Goal: Transaction & Acquisition: Purchase product/service

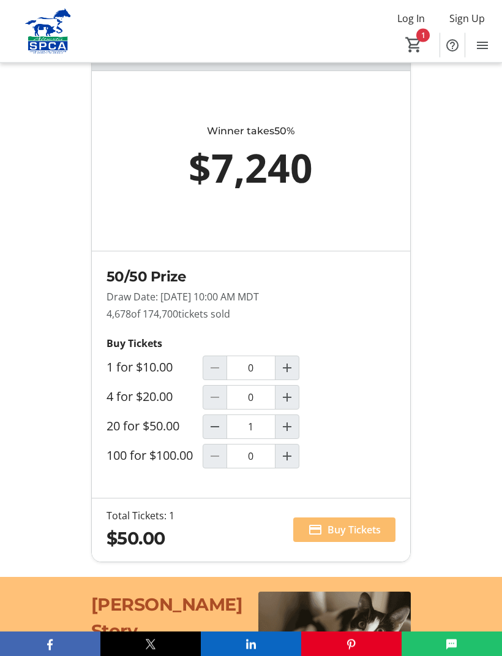
scroll to position [970, 0]
click at [291, 434] on mat-icon "Increment by one" at bounding box center [287, 426] width 15 height 15
click at [212, 433] on mat-icon "Decrement by one" at bounding box center [215, 426] width 15 height 15
type input "1"
click at [331, 537] on span "Buy Tickets" at bounding box center [354, 529] width 53 height 15
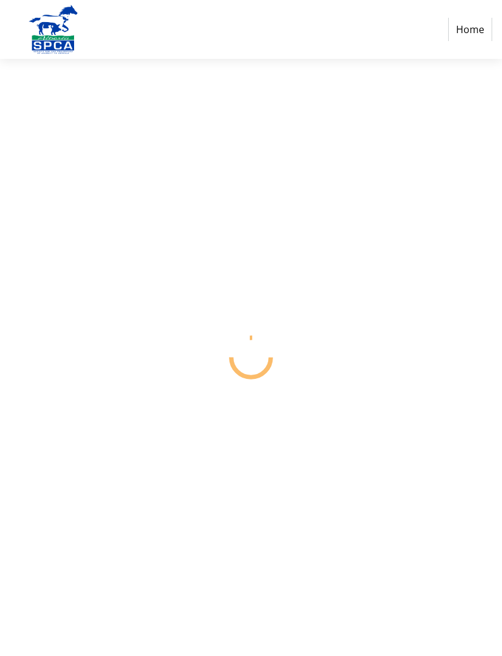
select select "CA"
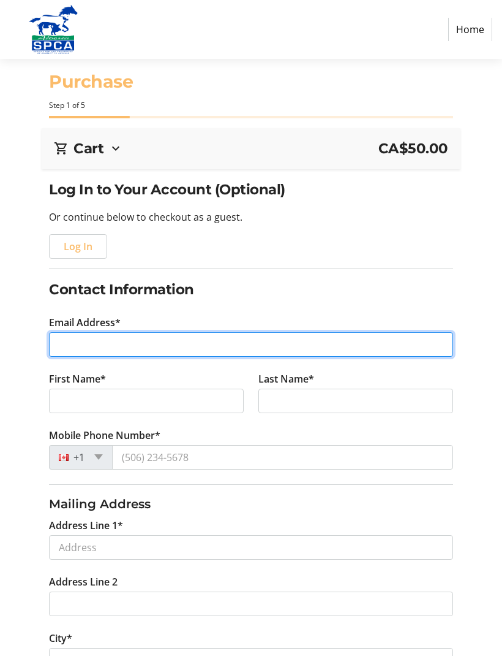
click at [99, 341] on input "Email Address*" at bounding box center [251, 344] width 404 height 25
type input "[EMAIL_ADDRESS][DOMAIN_NAME]"
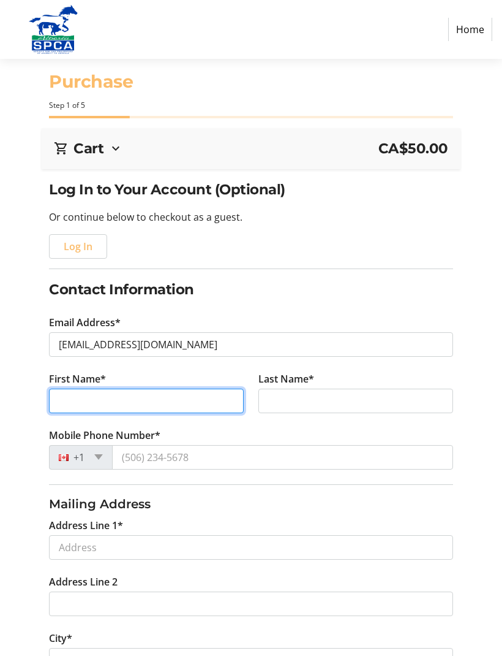
click at [96, 403] on input "First Name*" at bounding box center [146, 401] width 195 height 25
type input "[PERSON_NAME]"
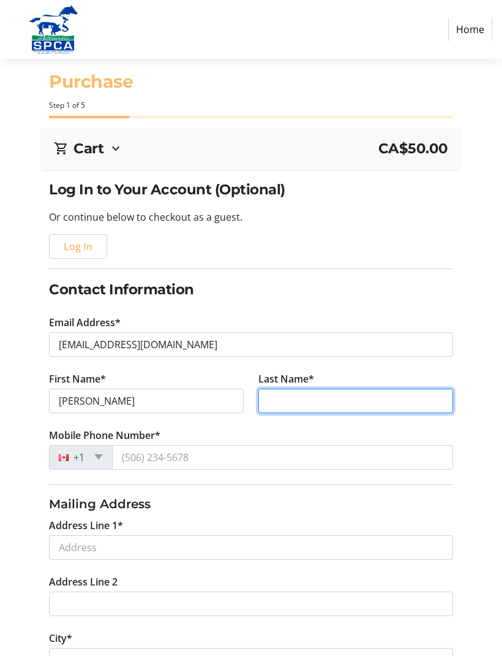
type input "[PERSON_NAME]"
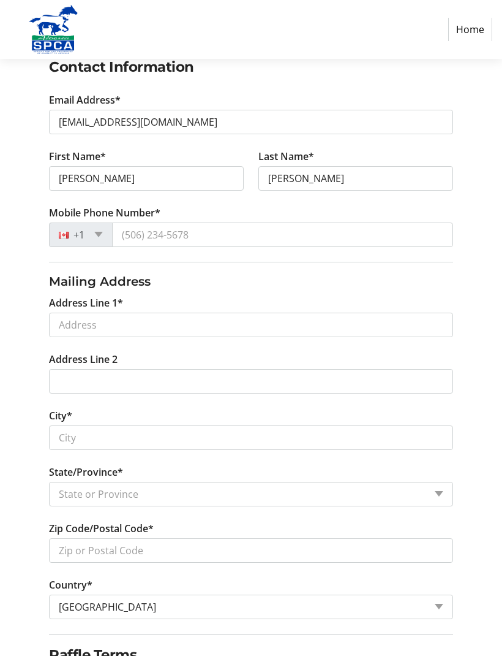
scroll to position [222, 0]
click at [100, 235] on span at bounding box center [98, 235] width 9 height 6
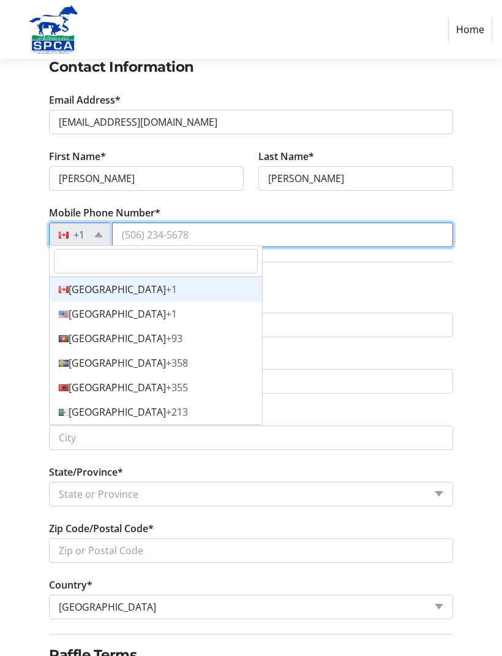
click at [160, 225] on input "Mobile Phone Number*" at bounding box center [282, 234] width 341 height 25
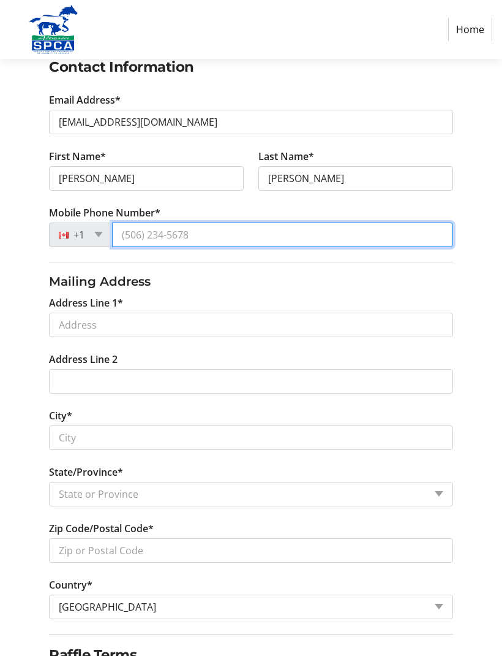
scroll to position [222, 0]
type input "[PHONE_NUMBER]"
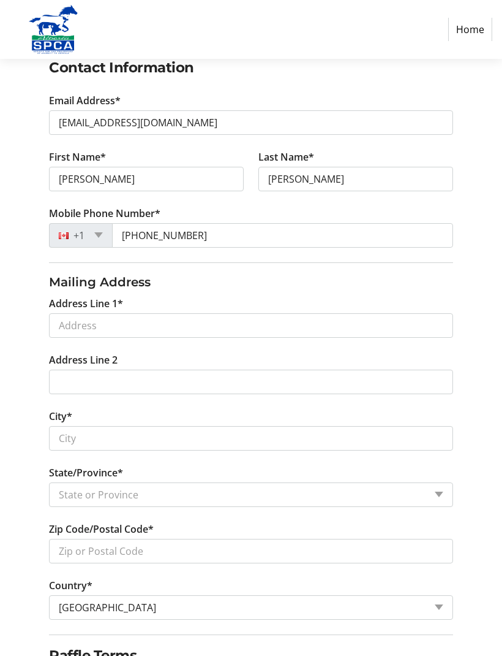
scroll to position [222, 0]
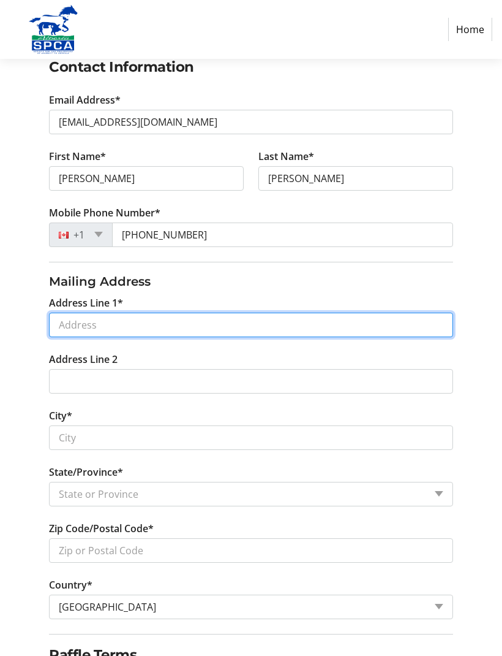
click at [93, 323] on input "Address Line 1*" at bounding box center [251, 325] width 404 height 25
type input "[STREET_ADDRESS]"
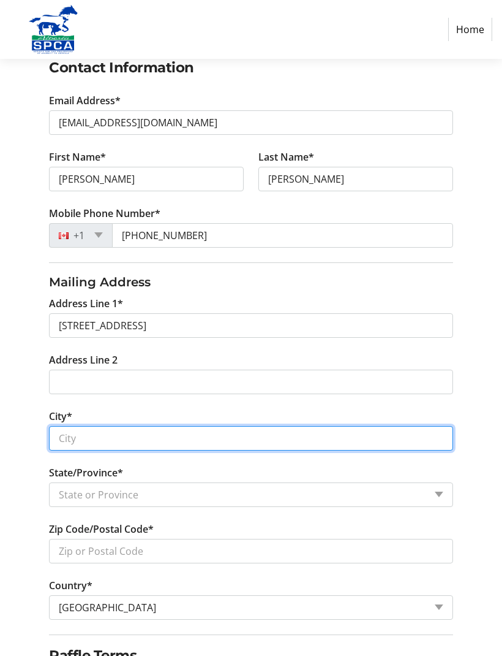
type input "Trochu"
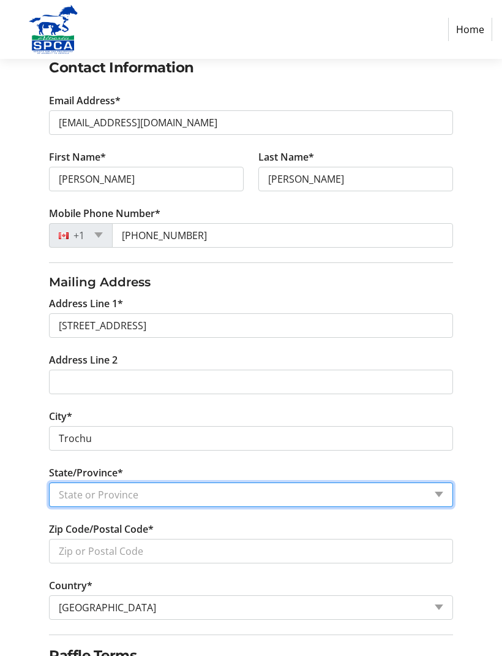
select select "AB"
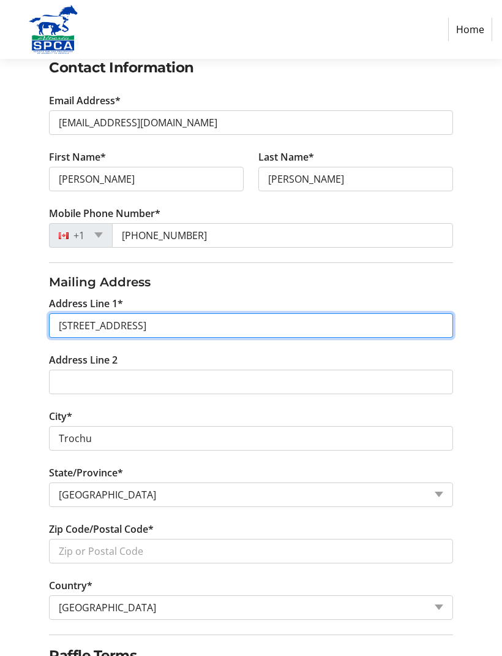
click at [135, 318] on input "[STREET_ADDRESS]" at bounding box center [251, 325] width 404 height 25
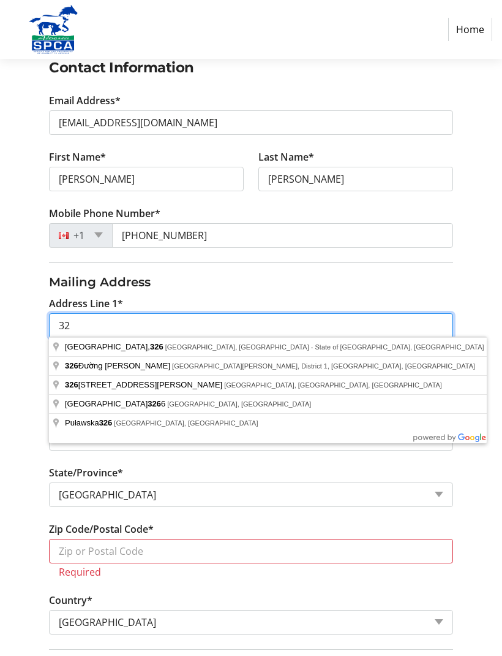
type input "3"
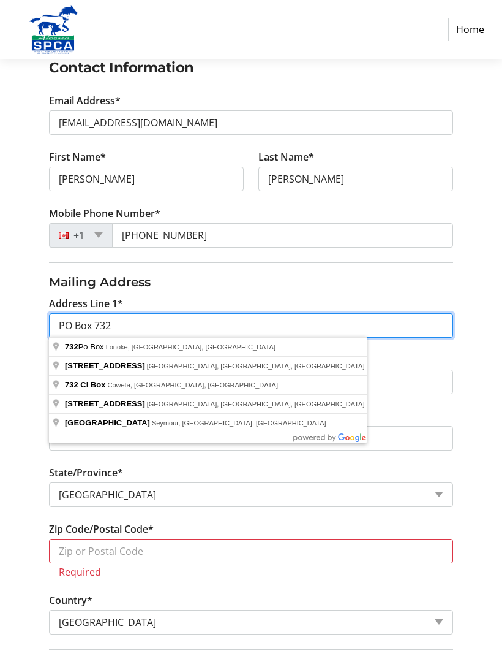
type input "PO Box 732"
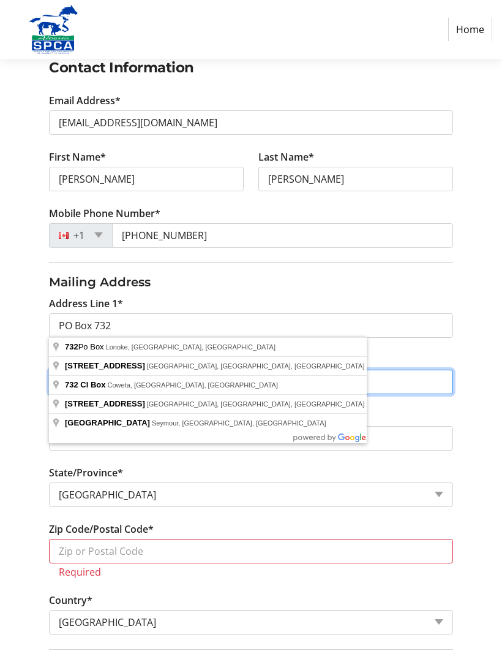
click at [224, 374] on input "Address Line 2" at bounding box center [251, 382] width 404 height 25
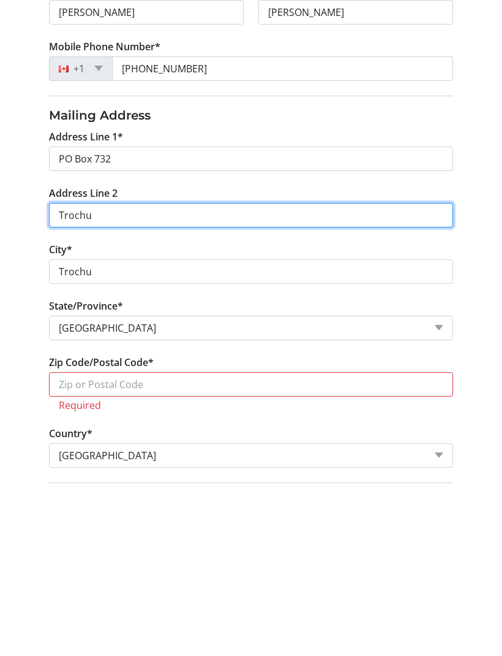
scroll to position [222, 0]
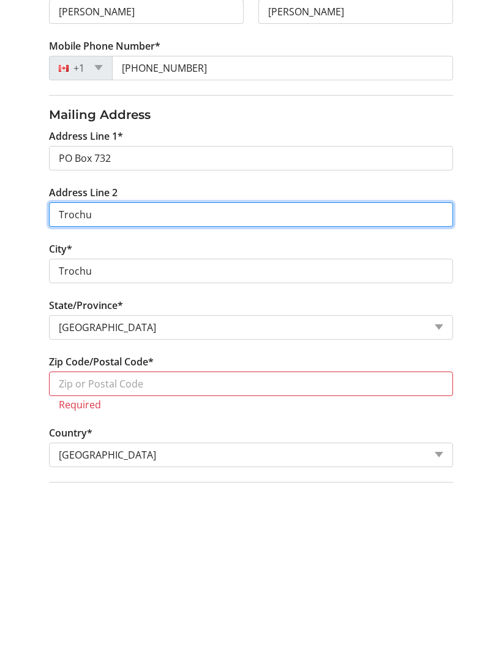
type input "Trochu"
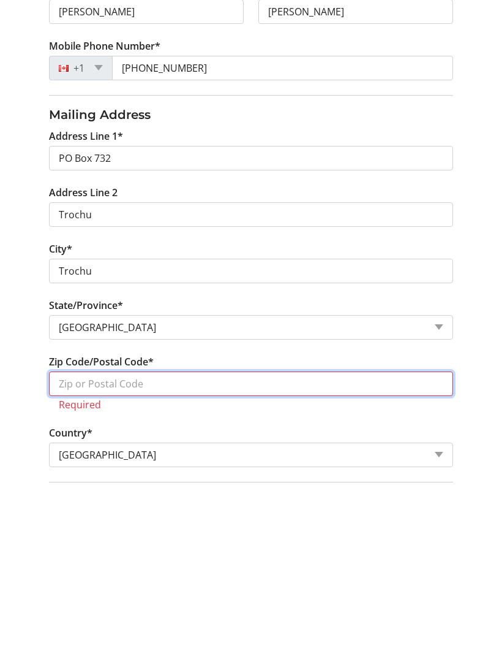
click at [83, 538] on input "Zip Code/Postal Code*" at bounding box center [251, 550] width 404 height 25
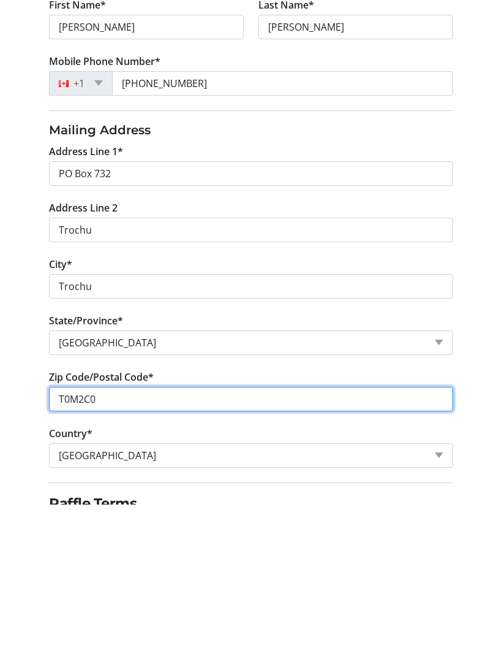
type input "T0M2C0"
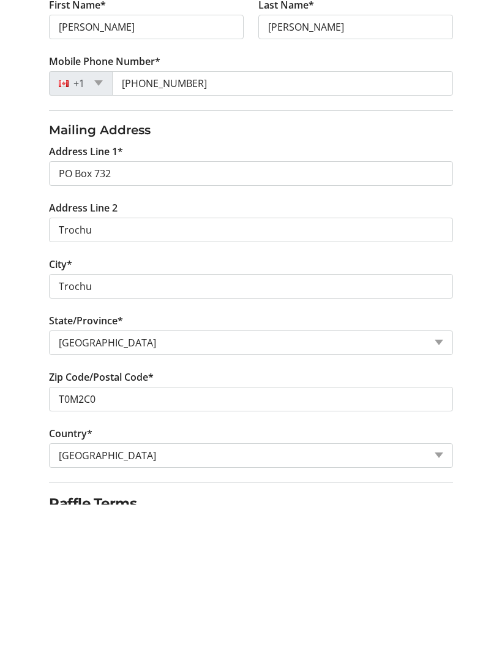
click at [9, 439] on div "Log In to Your Account (Optional) Or continue below to checkout as a guest. Log…" at bounding box center [251, 337] width 502 height 762
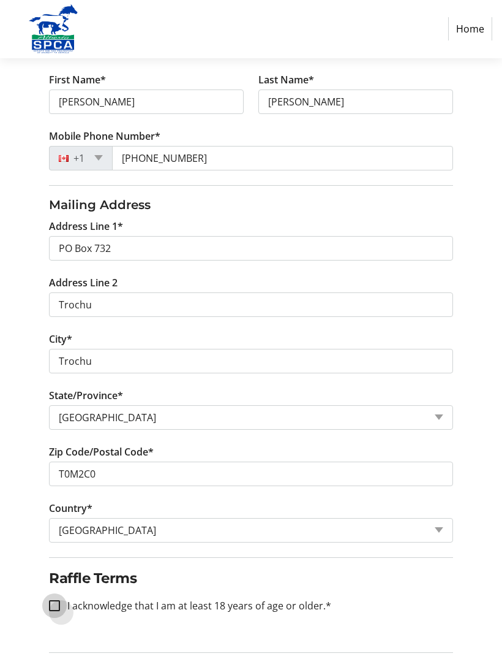
click at [51, 604] on input "I acknowledge that I am at least 18 years of age or older.*" at bounding box center [54, 606] width 11 height 11
checkbox input "true"
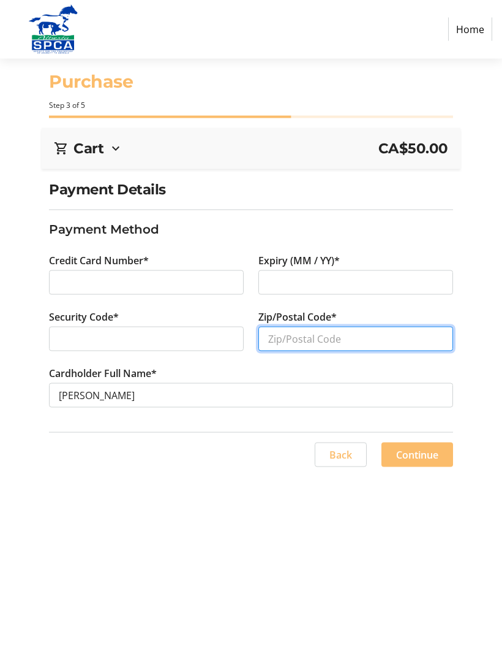
click at [297, 337] on input "Zip/Postal Code*" at bounding box center [356, 339] width 195 height 25
type input "T0M2C0"
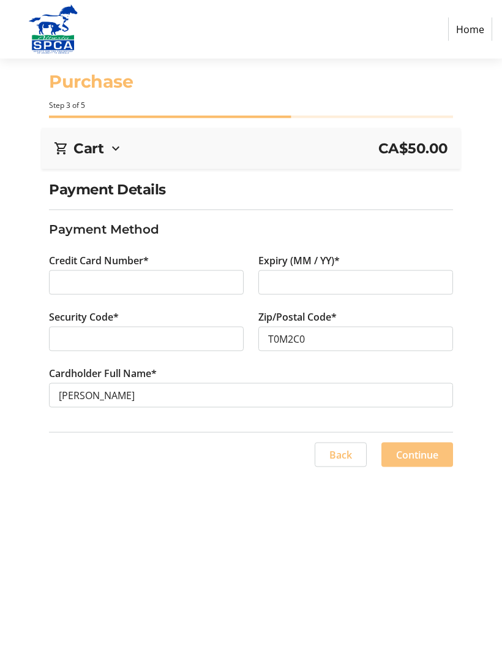
click at [413, 451] on span "Continue" at bounding box center [417, 454] width 42 height 15
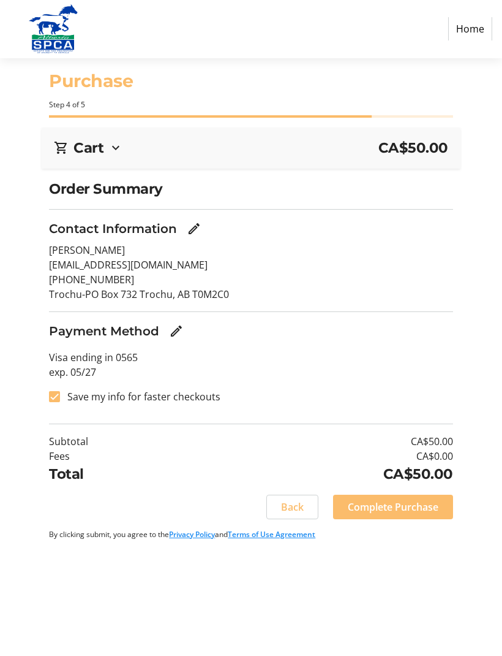
click at [382, 502] on span "Complete Purchase" at bounding box center [393, 507] width 91 height 15
